Goal: Find specific fact: Find specific fact

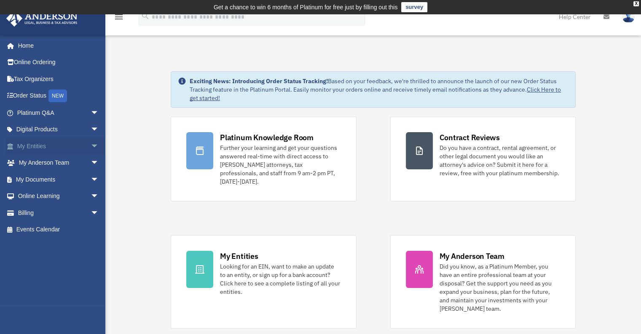
click at [50, 143] on link "My Entities arrow_drop_down" at bounding box center [59, 145] width 106 height 17
click at [91, 145] on span "arrow_drop_down" at bounding box center [99, 145] width 17 height 17
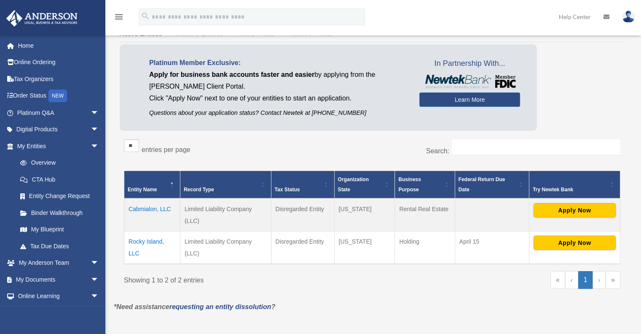
scroll to position [57, 0]
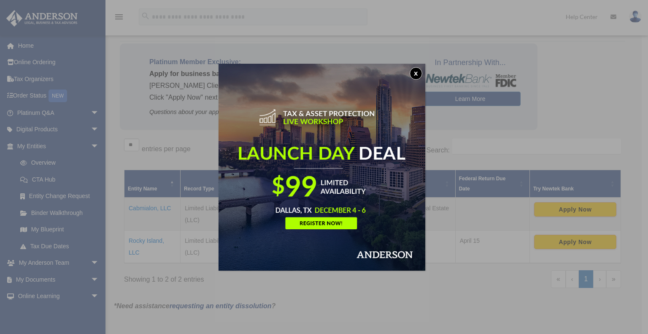
click at [151, 208] on div "x" at bounding box center [324, 167] width 648 height 334
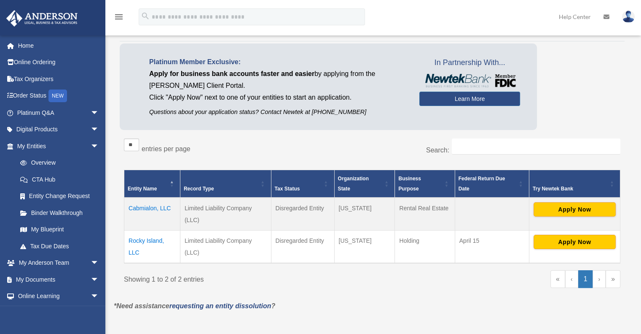
click at [151, 206] on td "Cabmialon, LLC" at bounding box center [152, 213] width 56 height 33
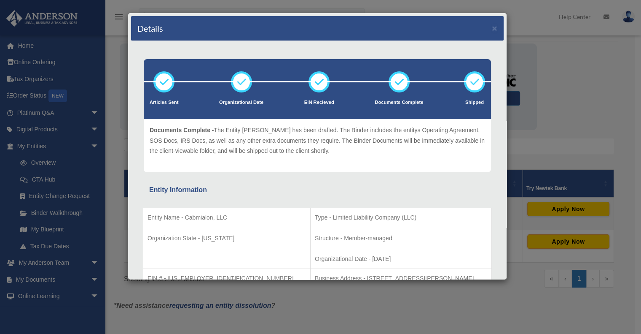
click at [450, 25] on div "Details ×" at bounding box center [317, 28] width 373 height 25
click at [492, 24] on button "×" at bounding box center [494, 28] width 5 height 9
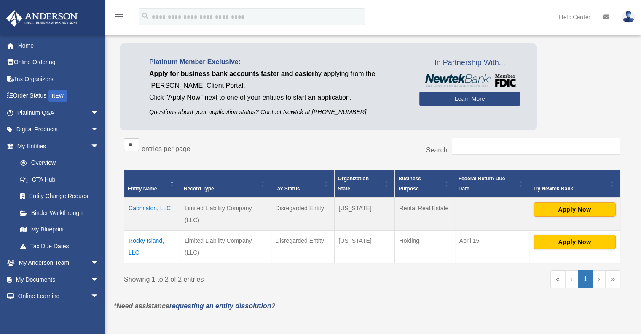
click at [146, 207] on td "Cabmialon, LLC" at bounding box center [152, 213] width 56 height 33
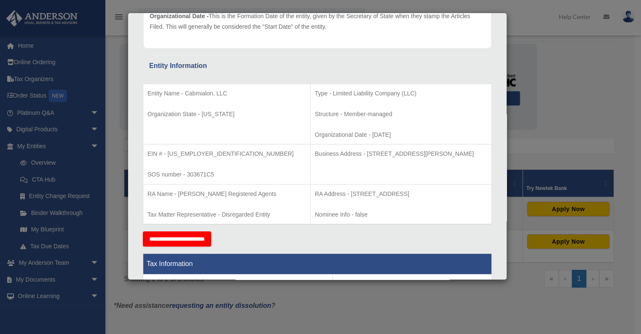
scroll to position [127, 0]
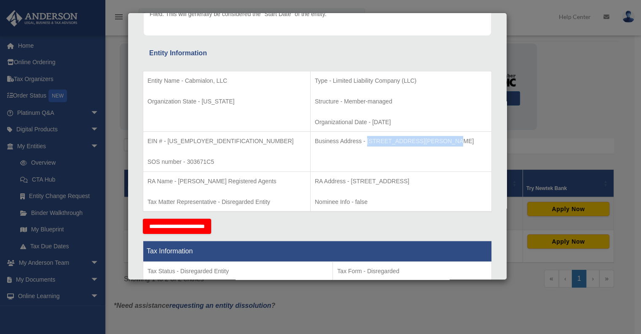
drag, startPoint x: 334, startPoint y: 139, endPoint x: 407, endPoint y: 140, distance: 72.5
click at [407, 140] on p "Business Address - [STREET_ADDRESS][PERSON_NAME]" at bounding box center [401, 141] width 172 height 11
copy p "[STREET_ADDRESS][PERSON_NAME],"
